Goal: Transaction & Acquisition: Purchase product/service

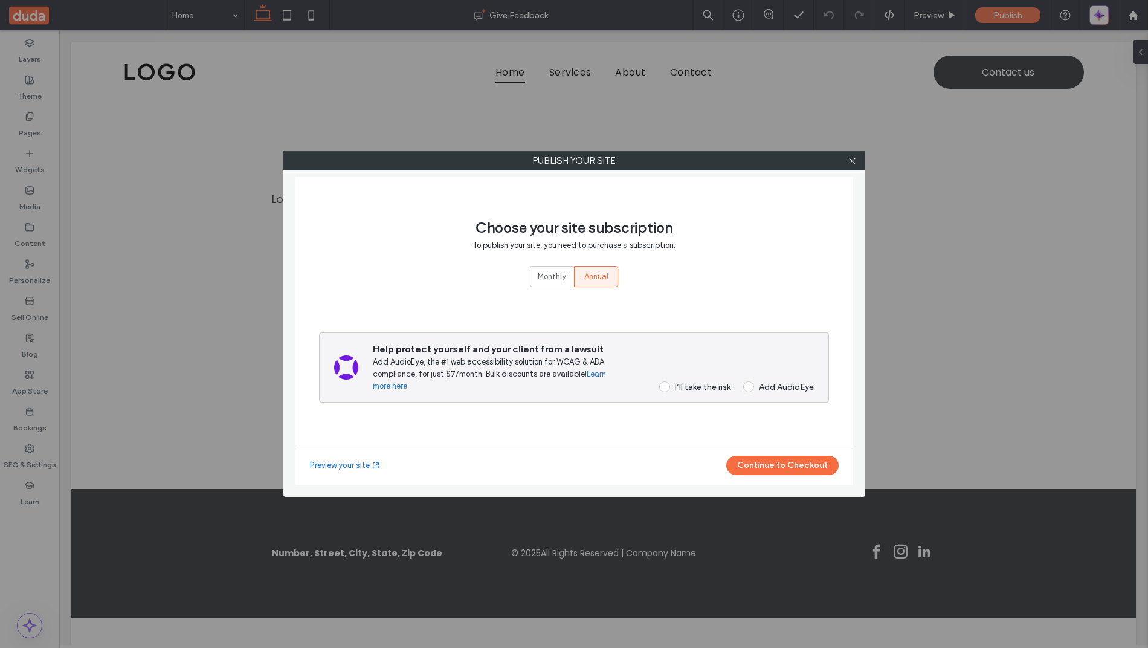
click at [687, 404] on div "Choose your site subscription To publish your site, you need to purchase a subs…" at bounding box center [574, 318] width 510 height 254
click at [670, 381] on label "I’ll take the risk" at bounding box center [690, 386] width 79 height 11
click at [767, 453] on div "Preview your site Continue to Checkout" at bounding box center [574, 464] width 558 height 39
click at [759, 474] on button "Continue to Checkout" at bounding box center [782, 464] width 112 height 19
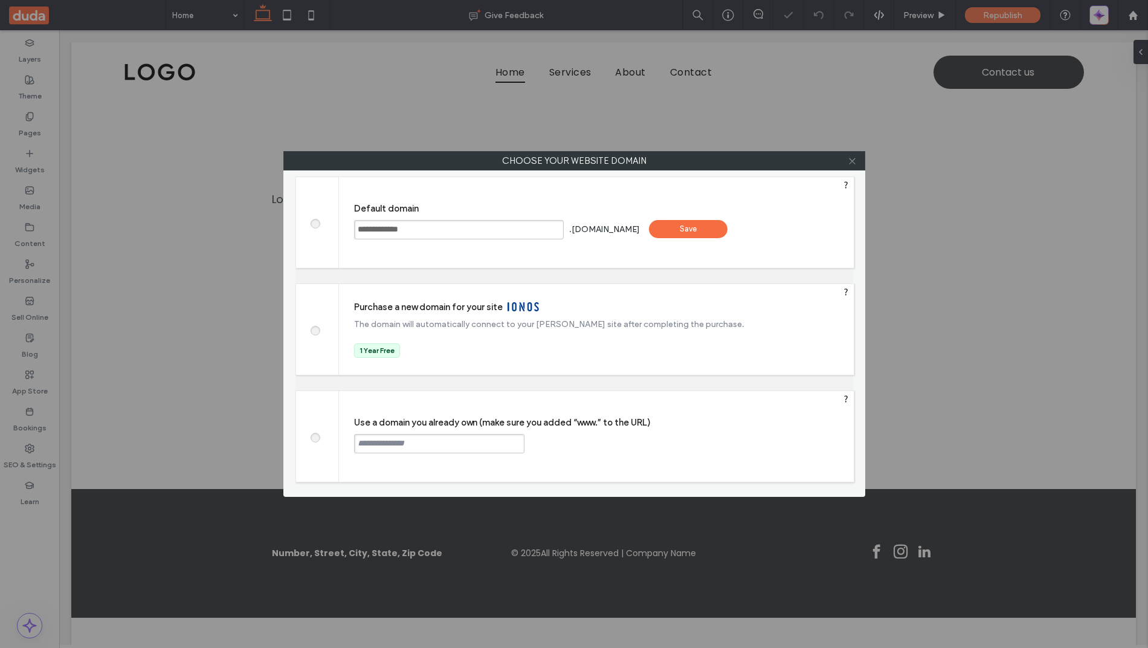
click at [850, 166] on span at bounding box center [852, 161] width 9 height 18
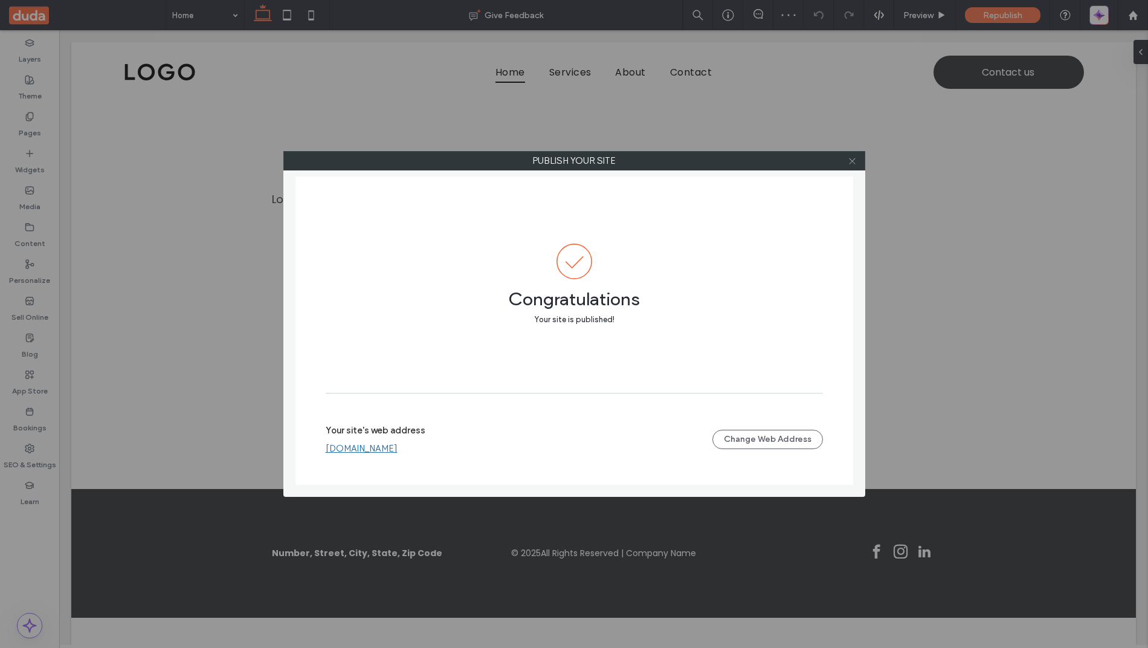
click at [852, 165] on span at bounding box center [852, 161] width 9 height 18
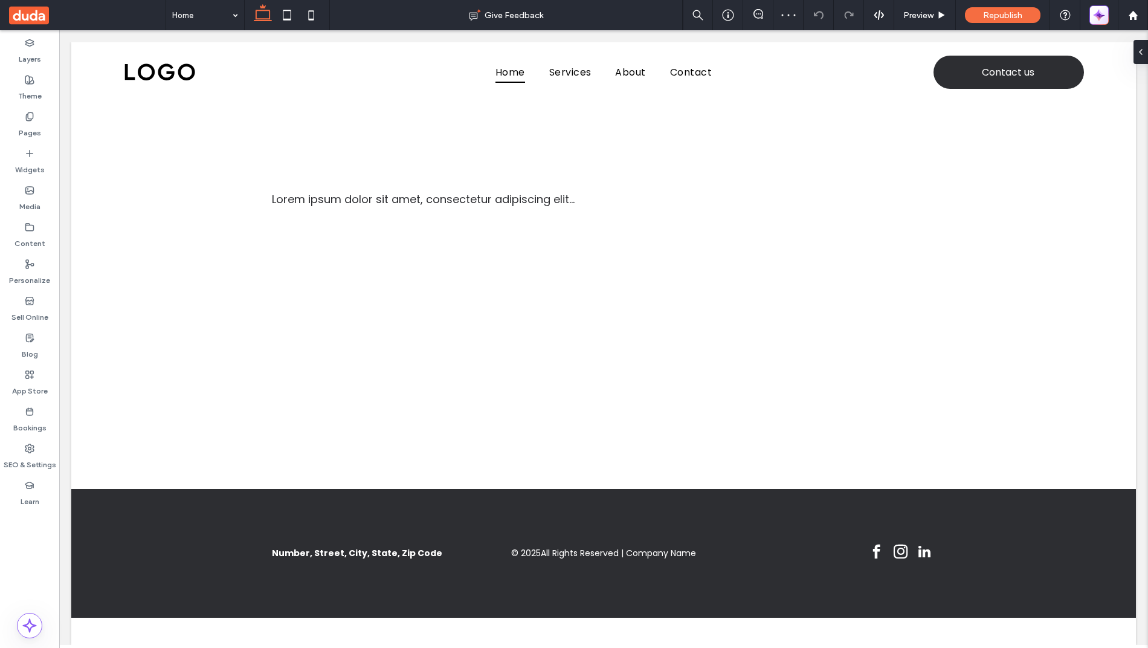
click at [1095, 18] on icon "button" at bounding box center [1099, 15] width 12 height 12
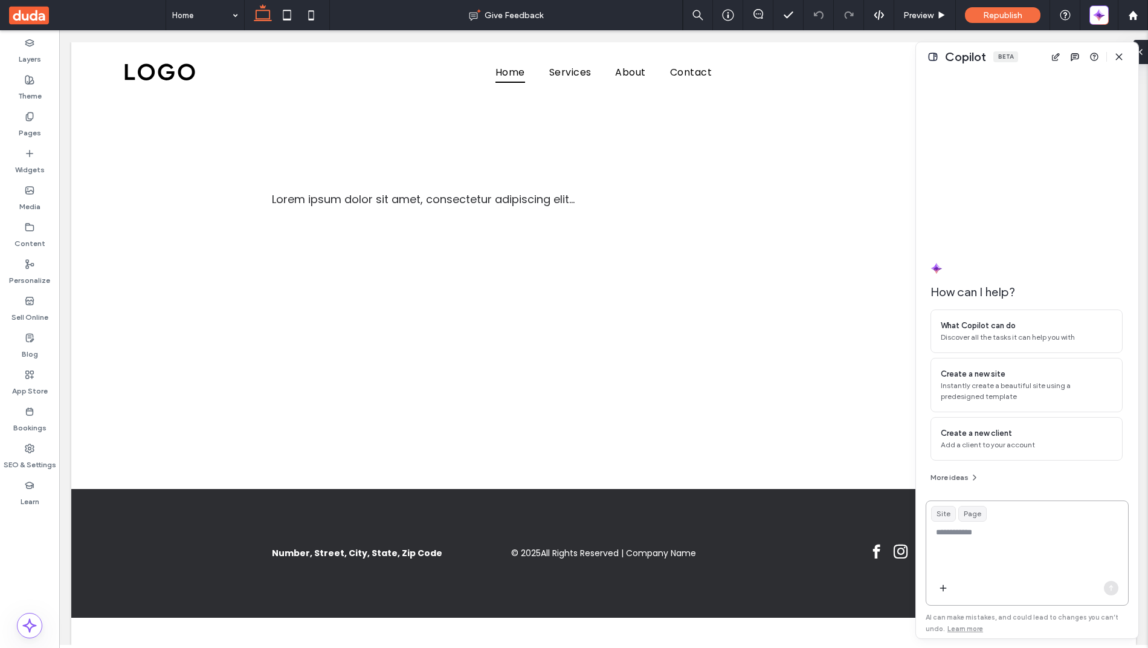
click at [957, 555] on textarea at bounding box center [1027, 549] width 202 height 47
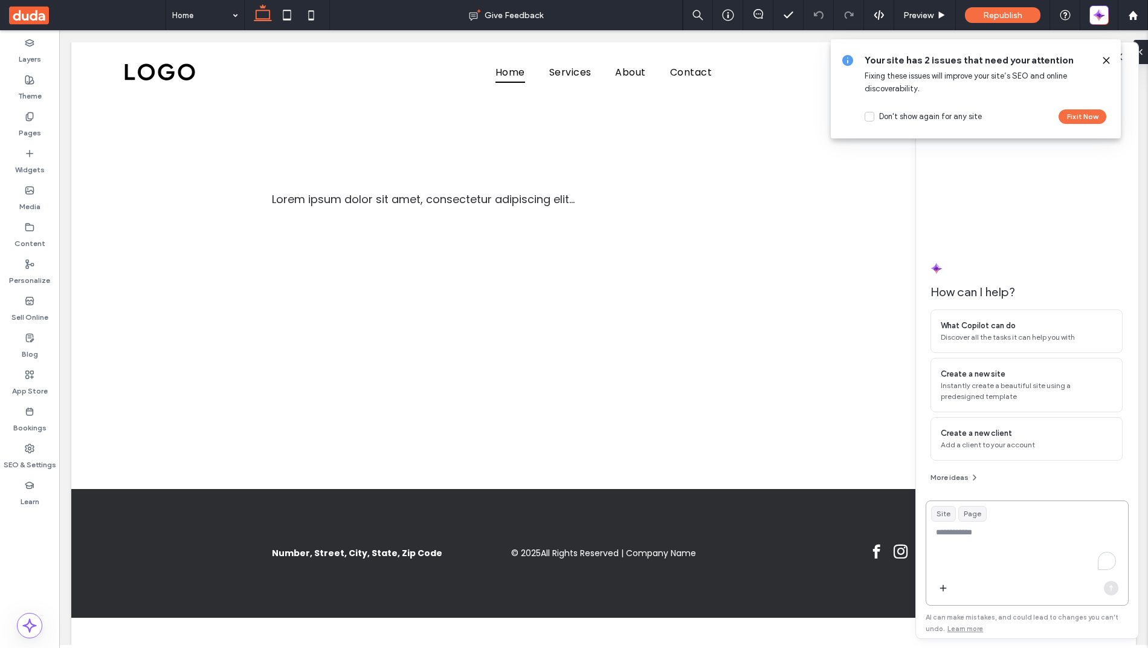
click at [957, 555] on textarea "To enrich screen reader interactions, please activate Accessibility in Grammarl…" at bounding box center [1027, 549] width 202 height 47
type textarea "**********"
